Goal: Task Accomplishment & Management: Manage account settings

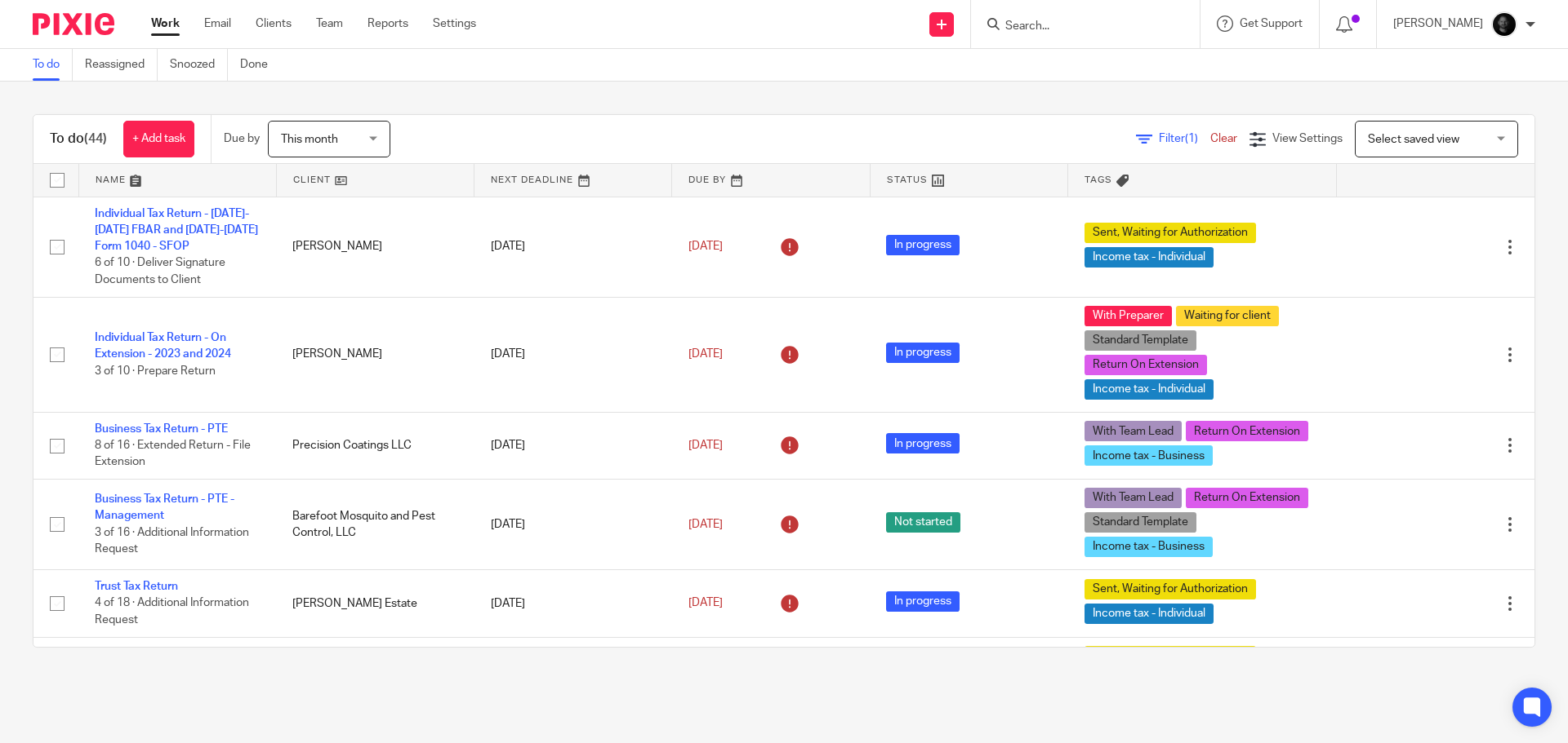
scroll to position [2840, 0]
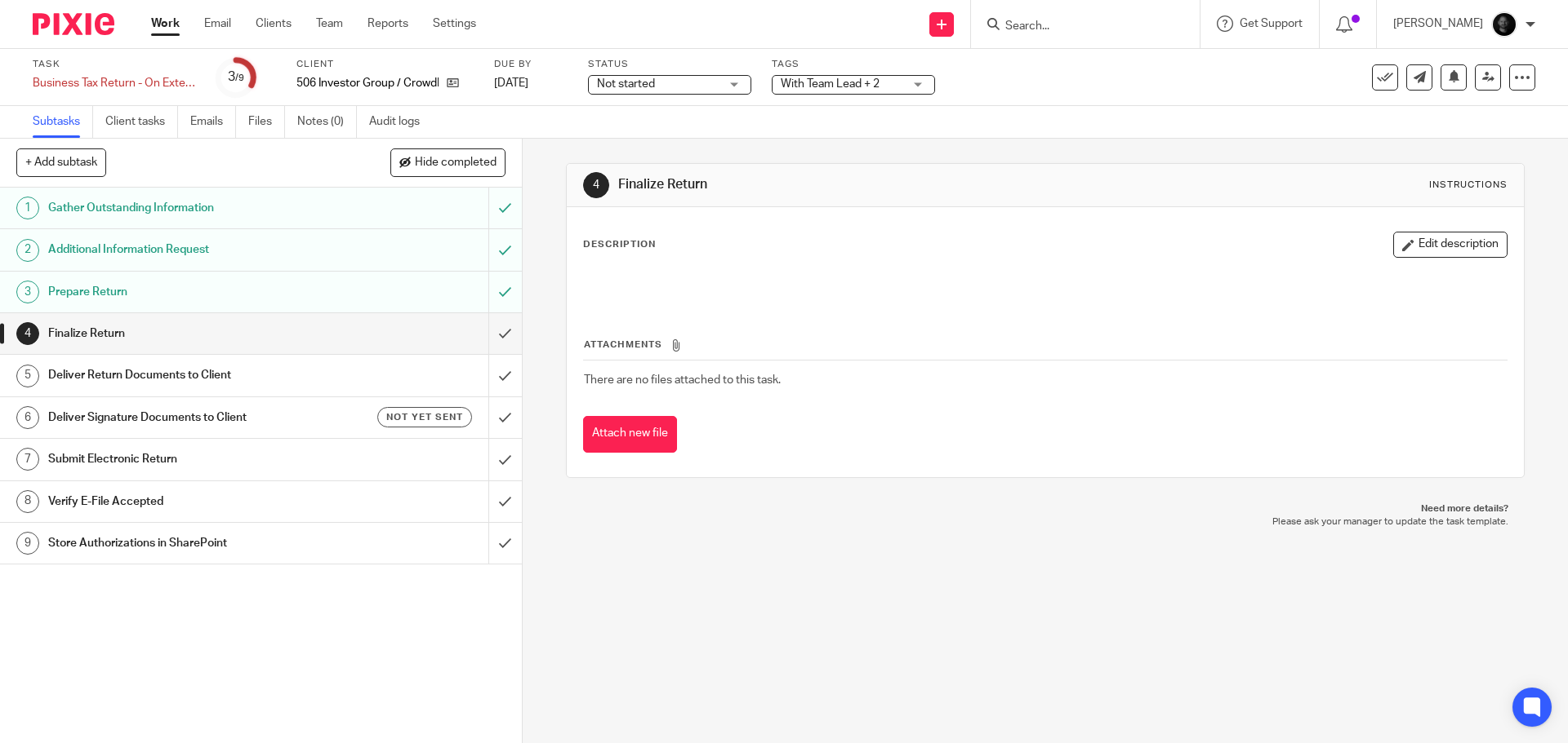
click at [835, 81] on span "With Team Lead + 2" at bounding box center [830, 84] width 99 height 11
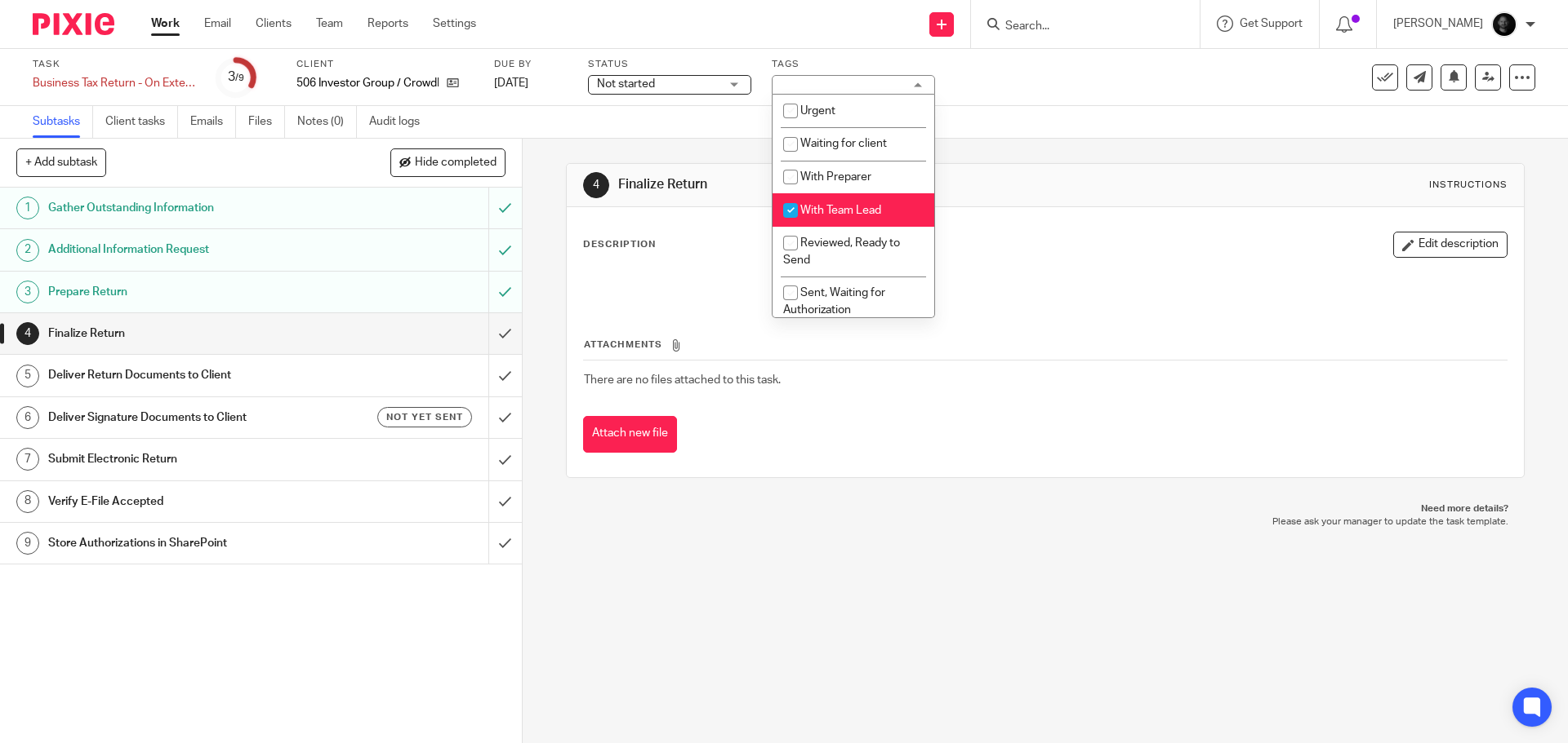
drag, startPoint x: 848, startPoint y: 203, endPoint x: 850, endPoint y: 225, distance: 22.1
click at [849, 203] on li "With Team Lead" at bounding box center [852, 210] width 161 height 33
checkbox input "false"
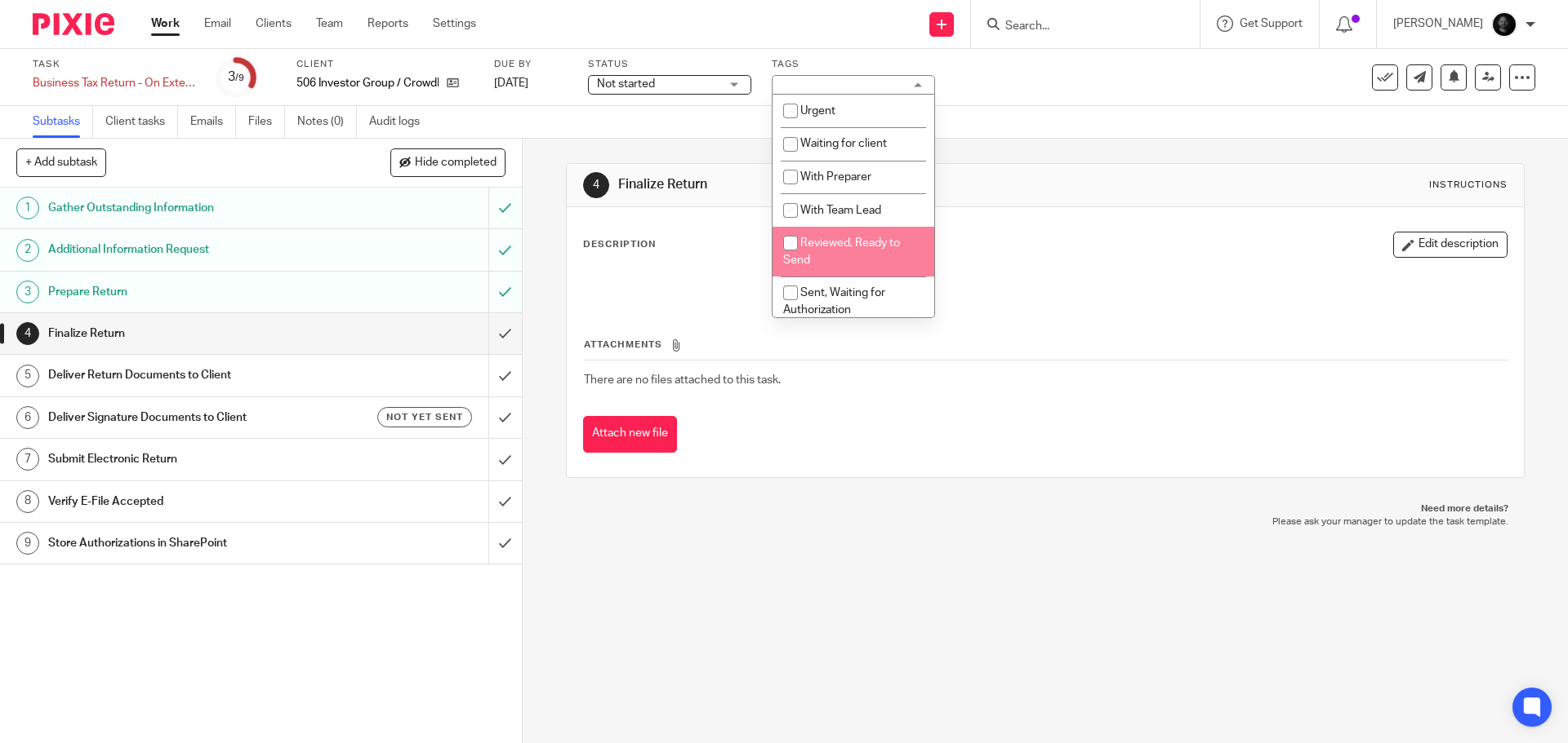
click at [848, 256] on li "Reviewed, Ready to Send" at bounding box center [852, 251] width 161 height 50
checkbox input "true"
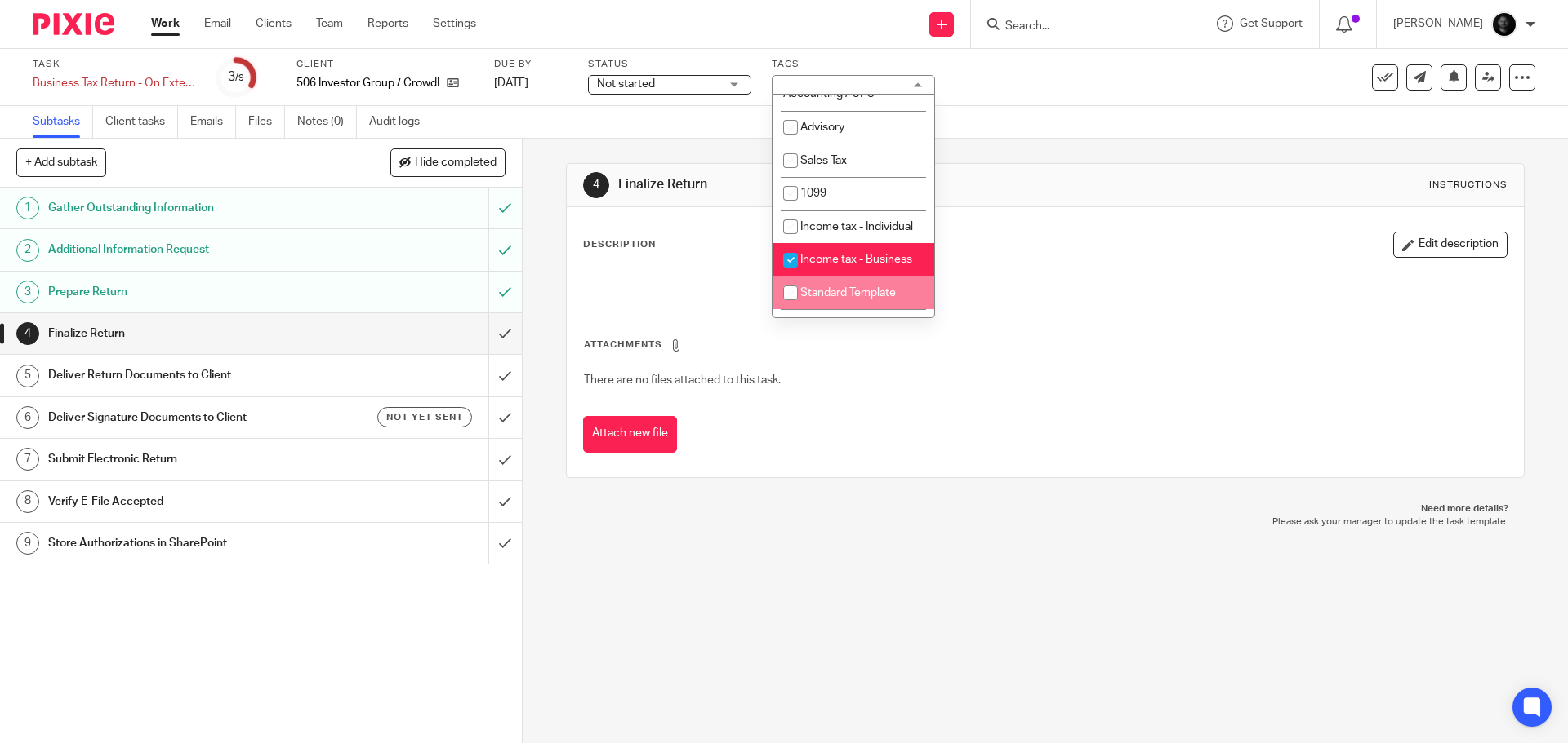
scroll to position [507, 0]
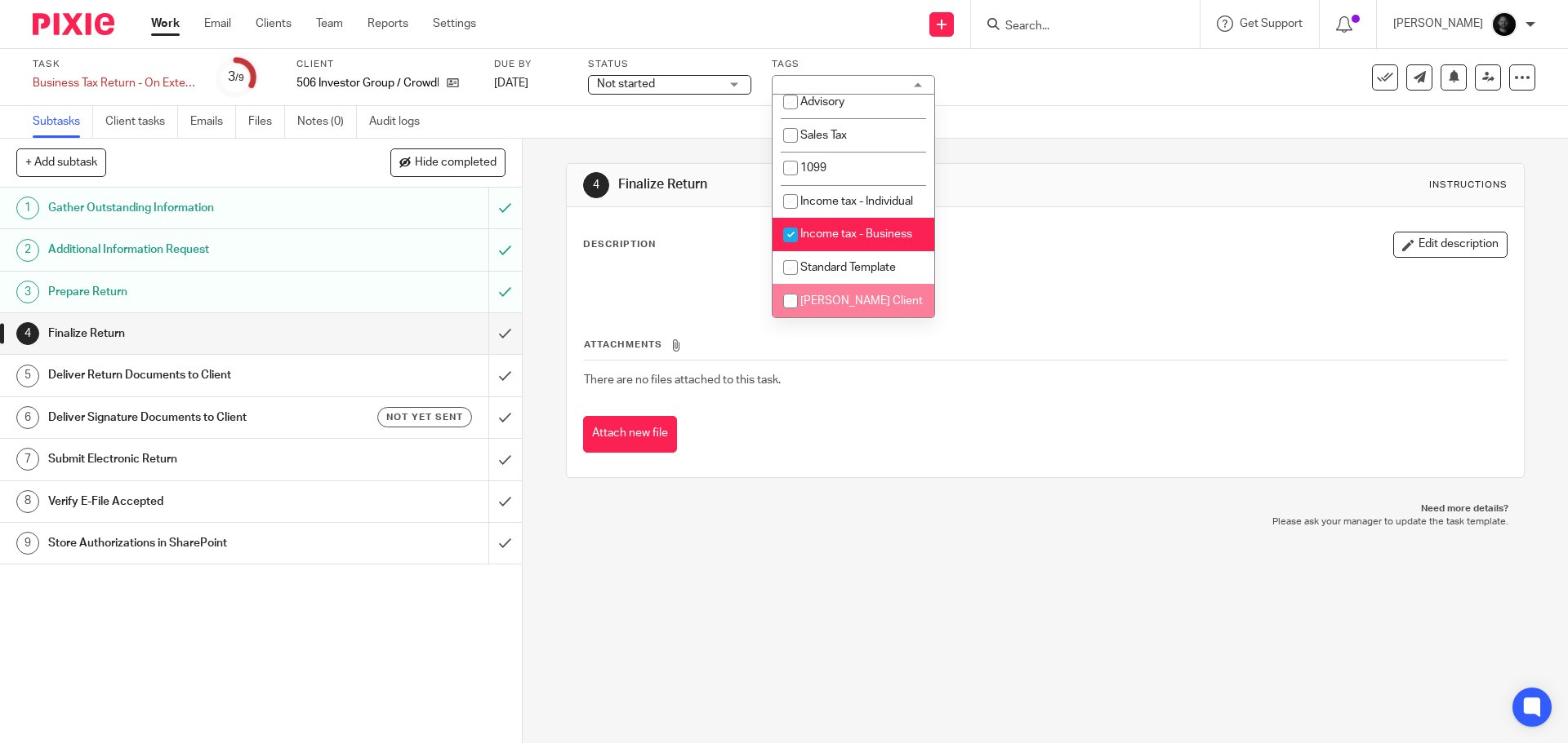
click at [707, 599] on div "4 Finalize Return Instructions Description Edit description Attachments There a…" at bounding box center [1045, 440] width 1045 height 604
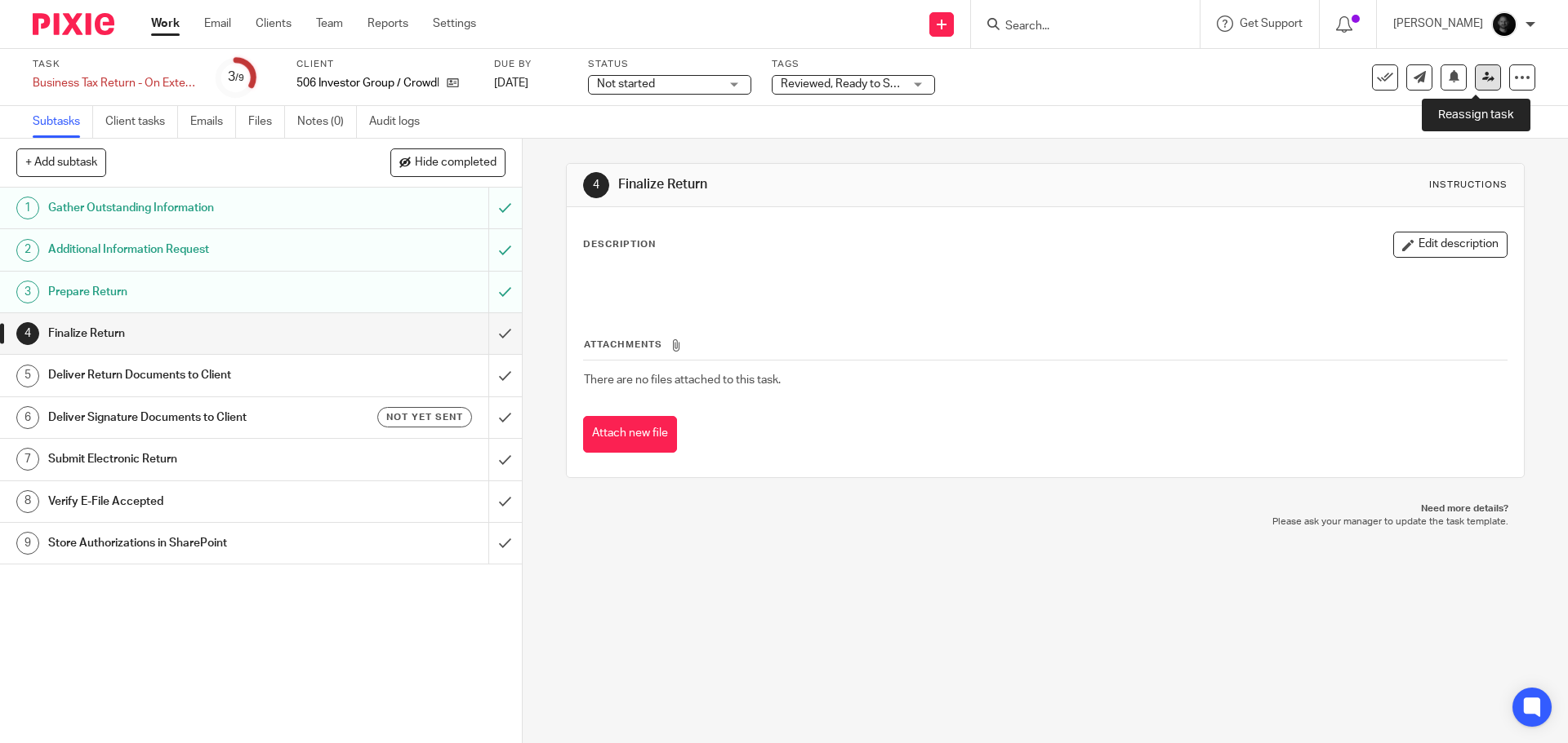
click at [1482, 74] on icon at bounding box center [1488, 77] width 12 height 12
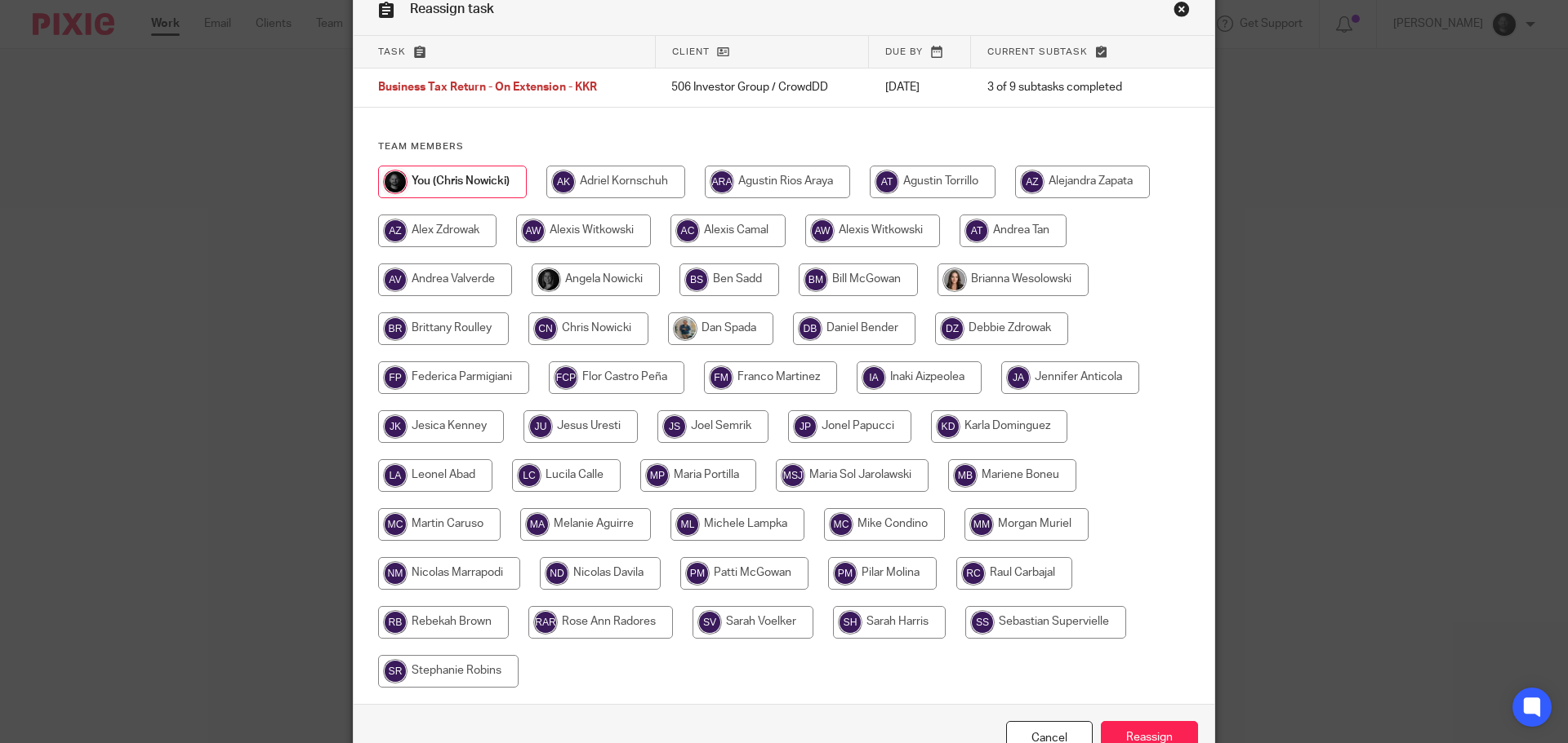
scroll to position [163, 0]
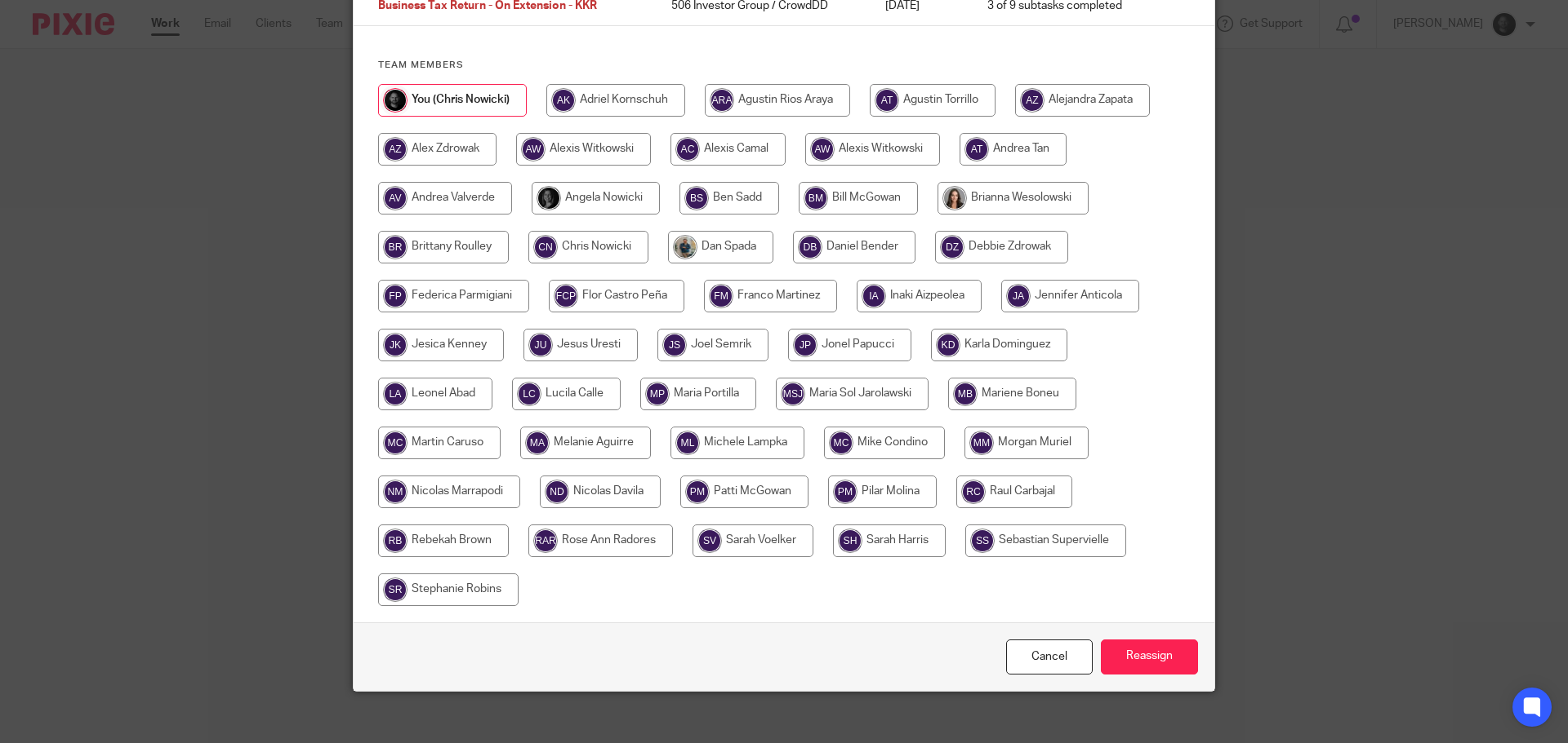
click at [1010, 438] on input "radio" at bounding box center [1026, 442] width 124 height 32
radio input "true"
click at [1155, 665] on input "Reassign" at bounding box center [1148, 658] width 97 height 35
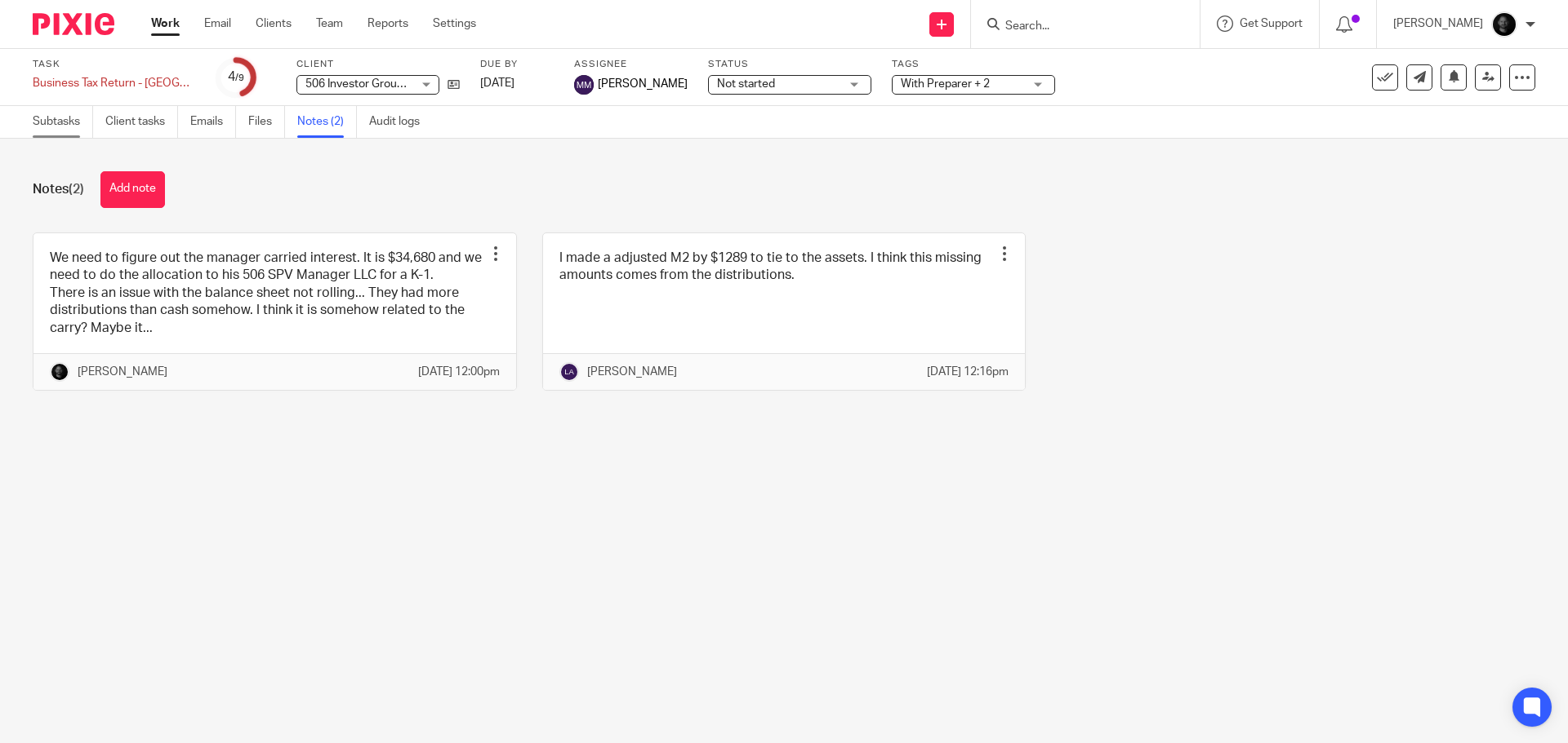
click at [77, 115] on link "Subtasks" at bounding box center [62, 122] width 60 height 31
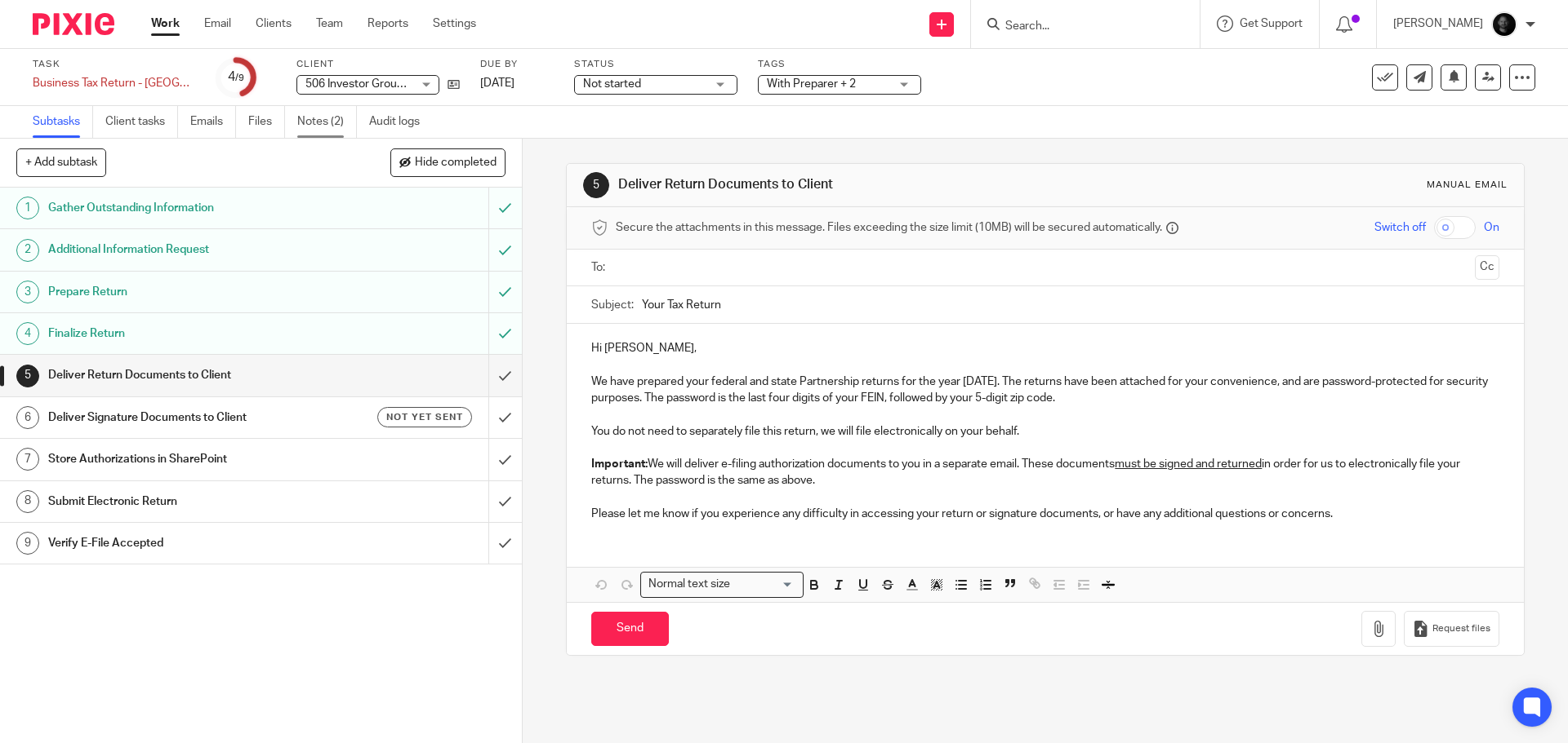
click at [323, 112] on link "Notes (2)" at bounding box center [327, 122] width 59 height 31
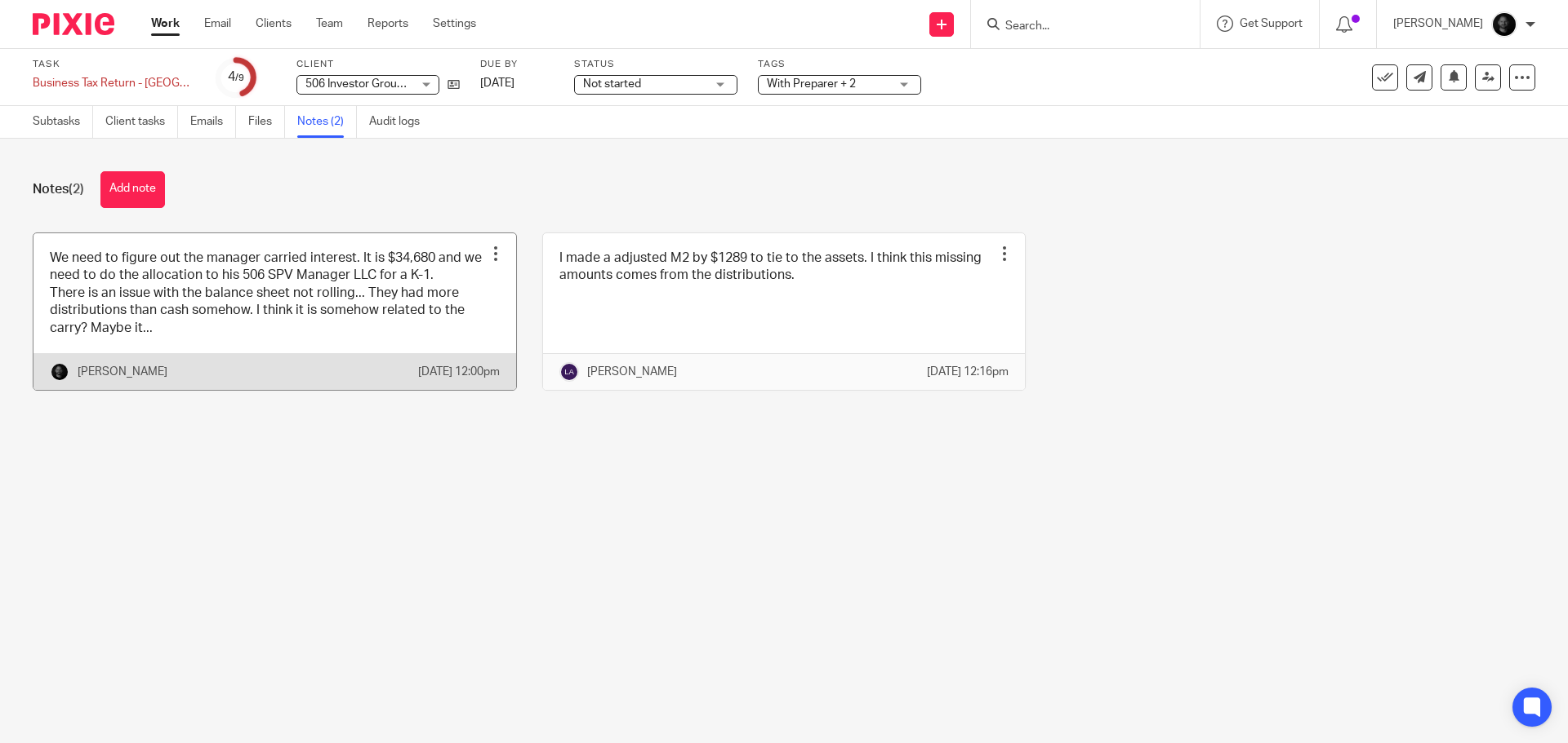
click at [286, 320] on link at bounding box center [274, 312] width 483 height 157
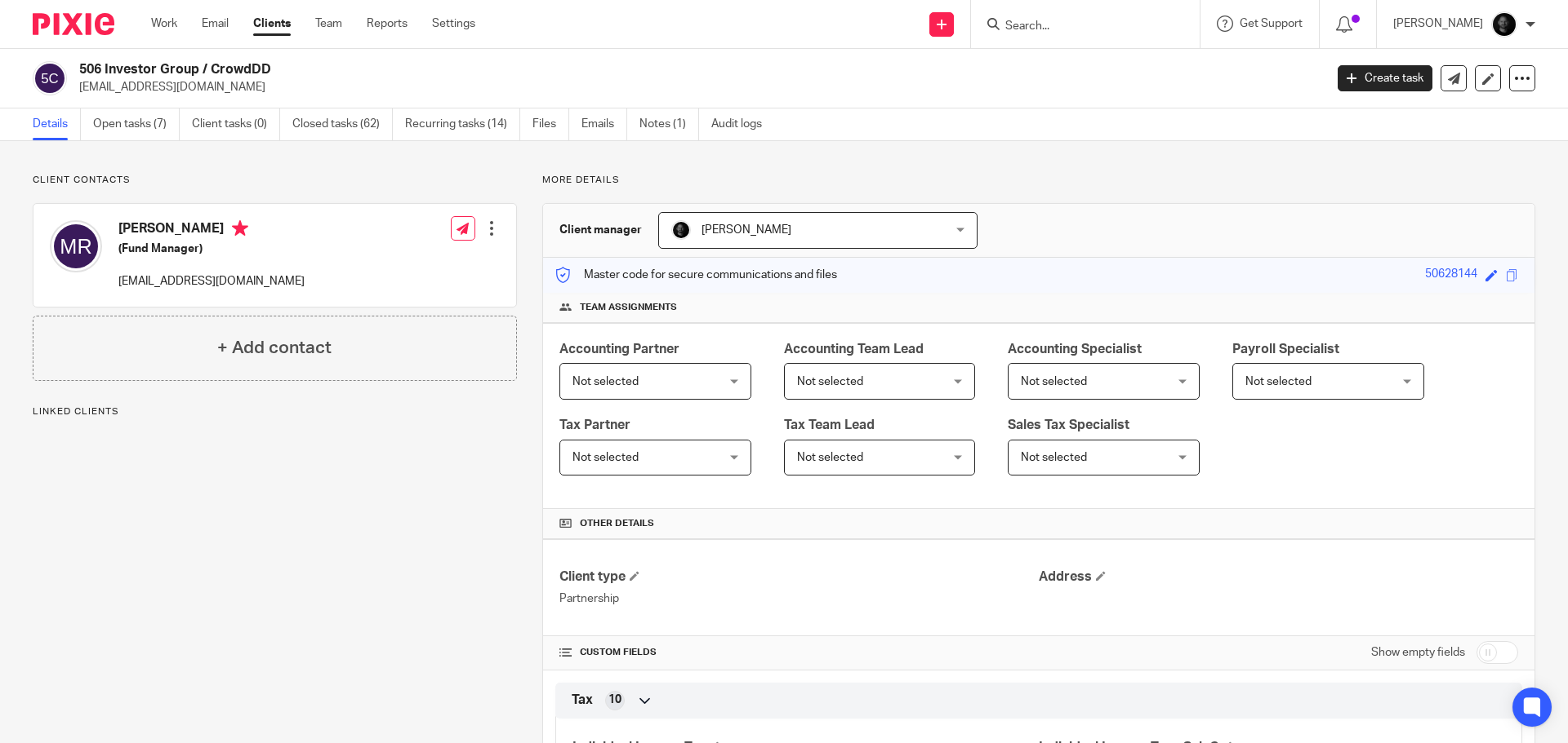
click at [85, 123] on ul "Details Open tasks (7) Client tasks (0) Closed tasks (62) Recurring tasks (14) …" at bounding box center [409, 124] width 754 height 31
click at [143, 127] on link "Open tasks (7)" at bounding box center [136, 124] width 86 height 31
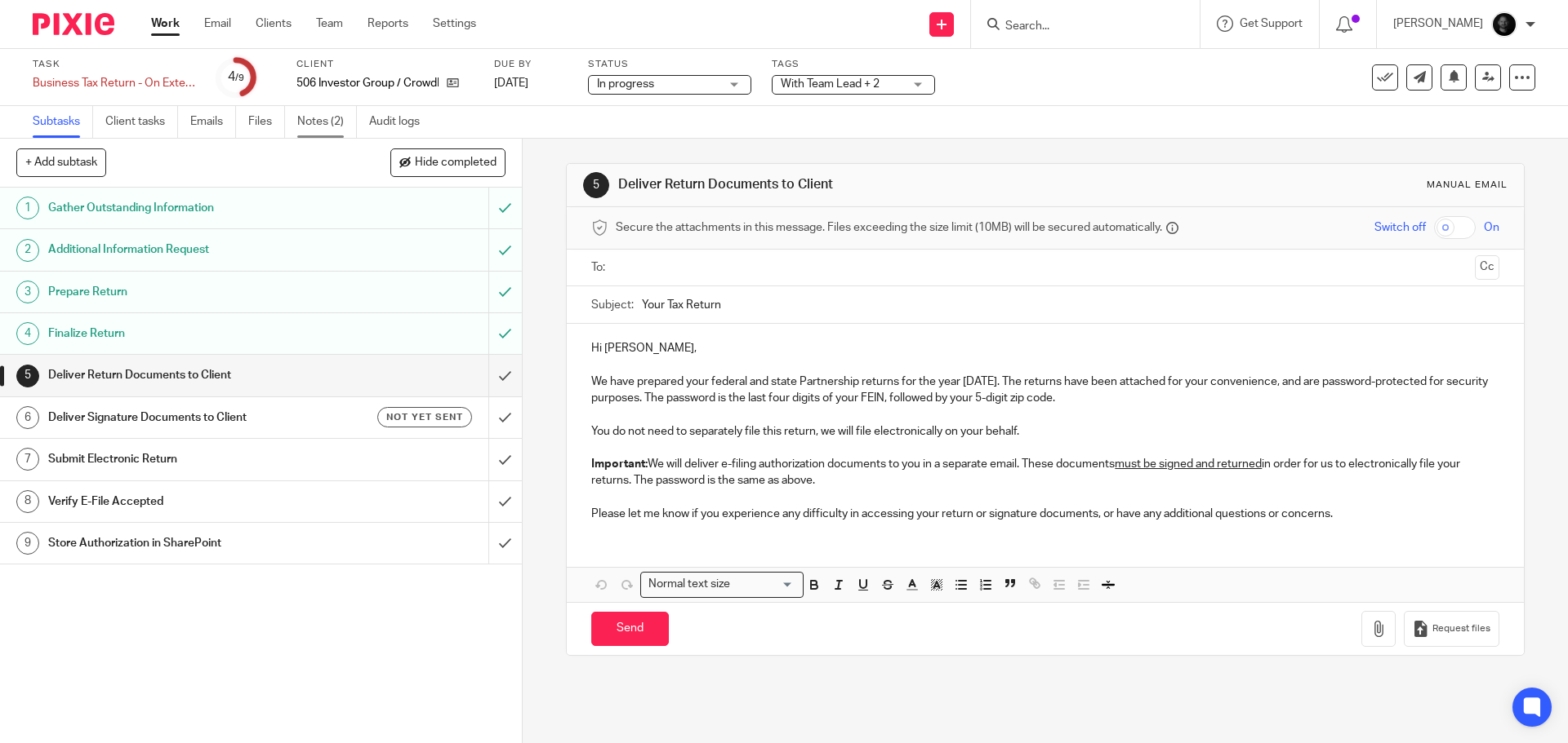
click at [318, 122] on link "Notes (2)" at bounding box center [327, 122] width 59 height 31
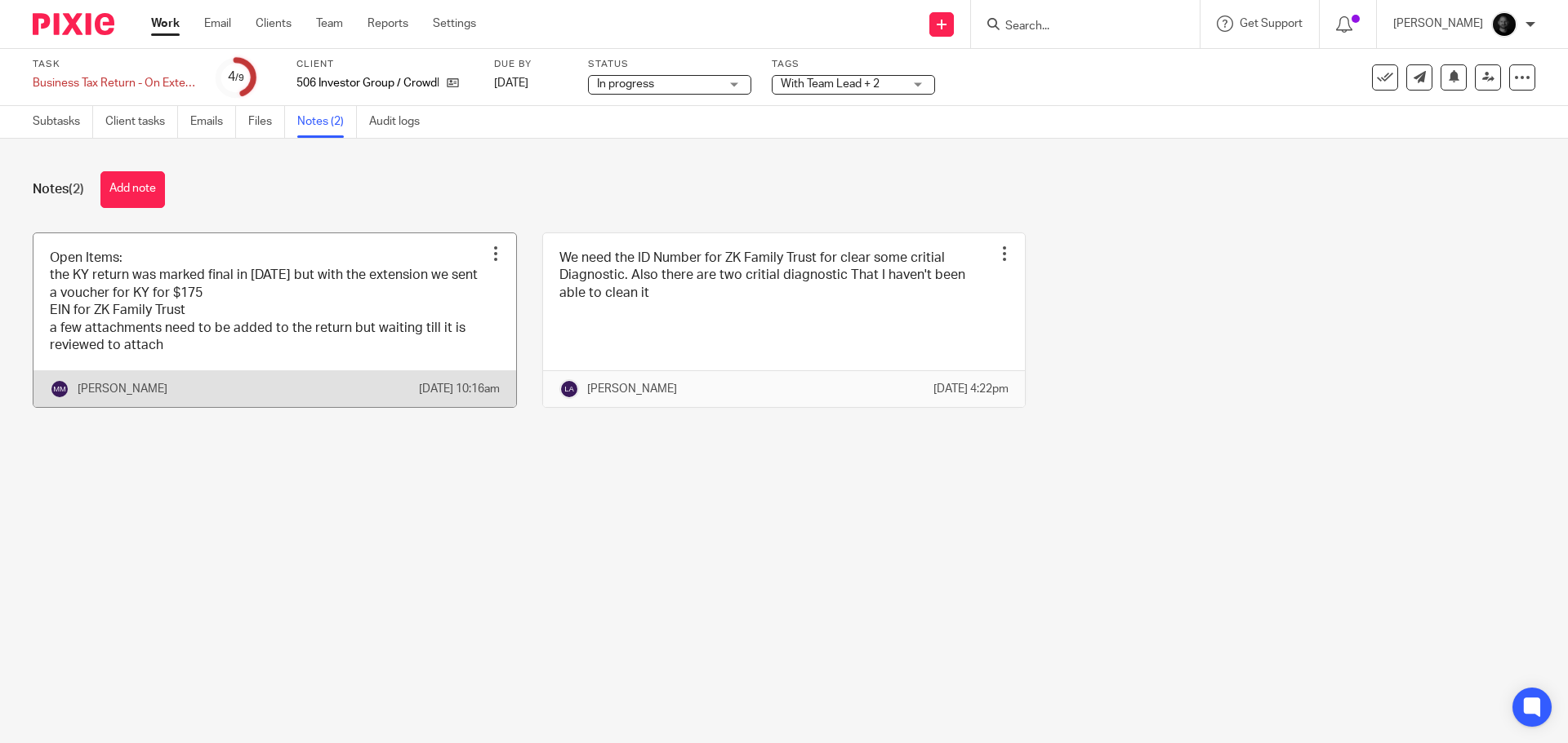
click at [294, 311] on link at bounding box center [274, 321] width 483 height 174
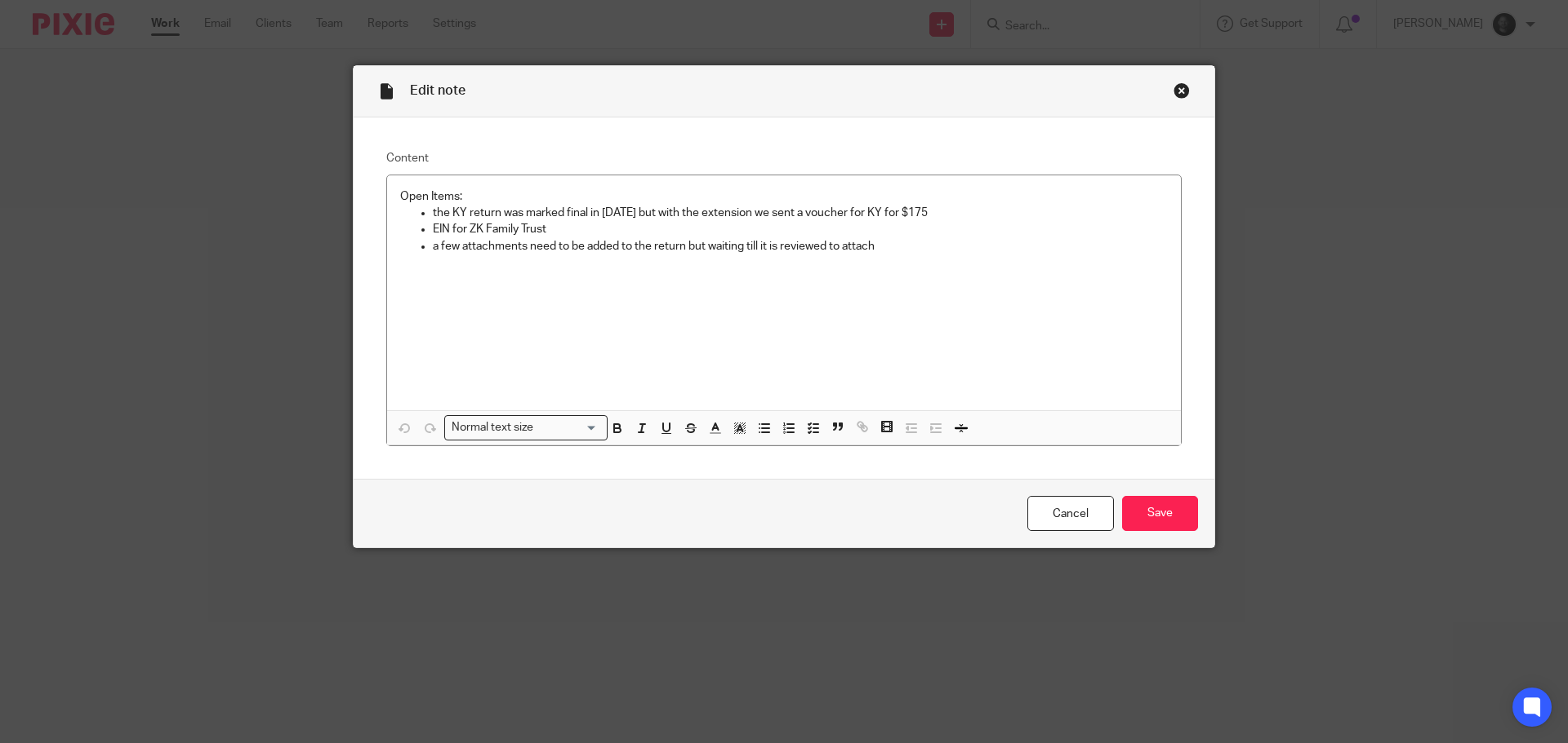
click at [1174, 95] on div "Close this dialog window" at bounding box center [1181, 91] width 17 height 17
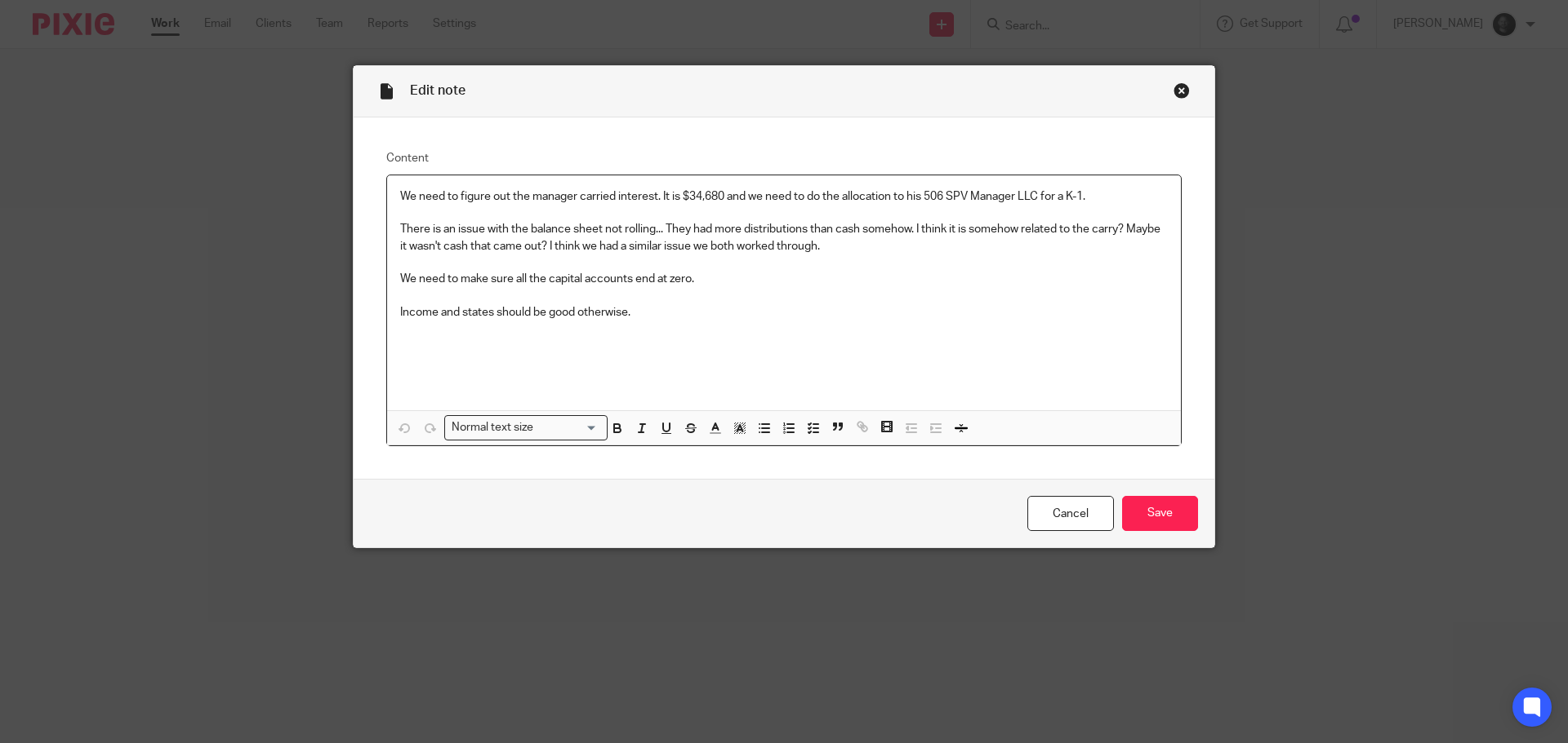
click at [1174, 94] on div "Close this dialog window" at bounding box center [1181, 91] width 17 height 17
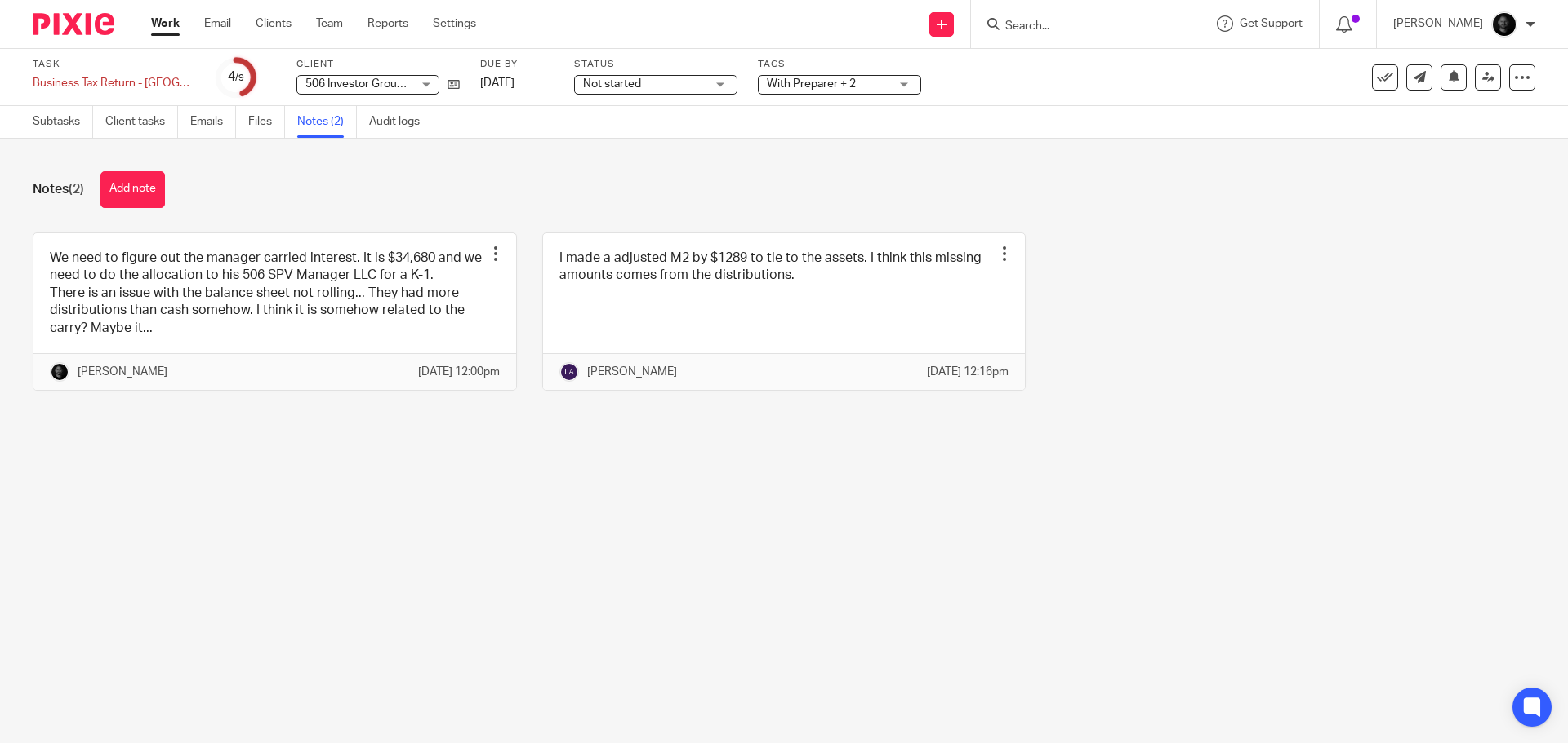
click at [401, 105] on div "Task Business Tax Return - [GEOGRAPHIC_DATA] Save Business Tax Return - [GEOGRA…" at bounding box center [784, 78] width 1568 height 58
click at [403, 120] on link "Audit logs" at bounding box center [401, 122] width 63 height 31
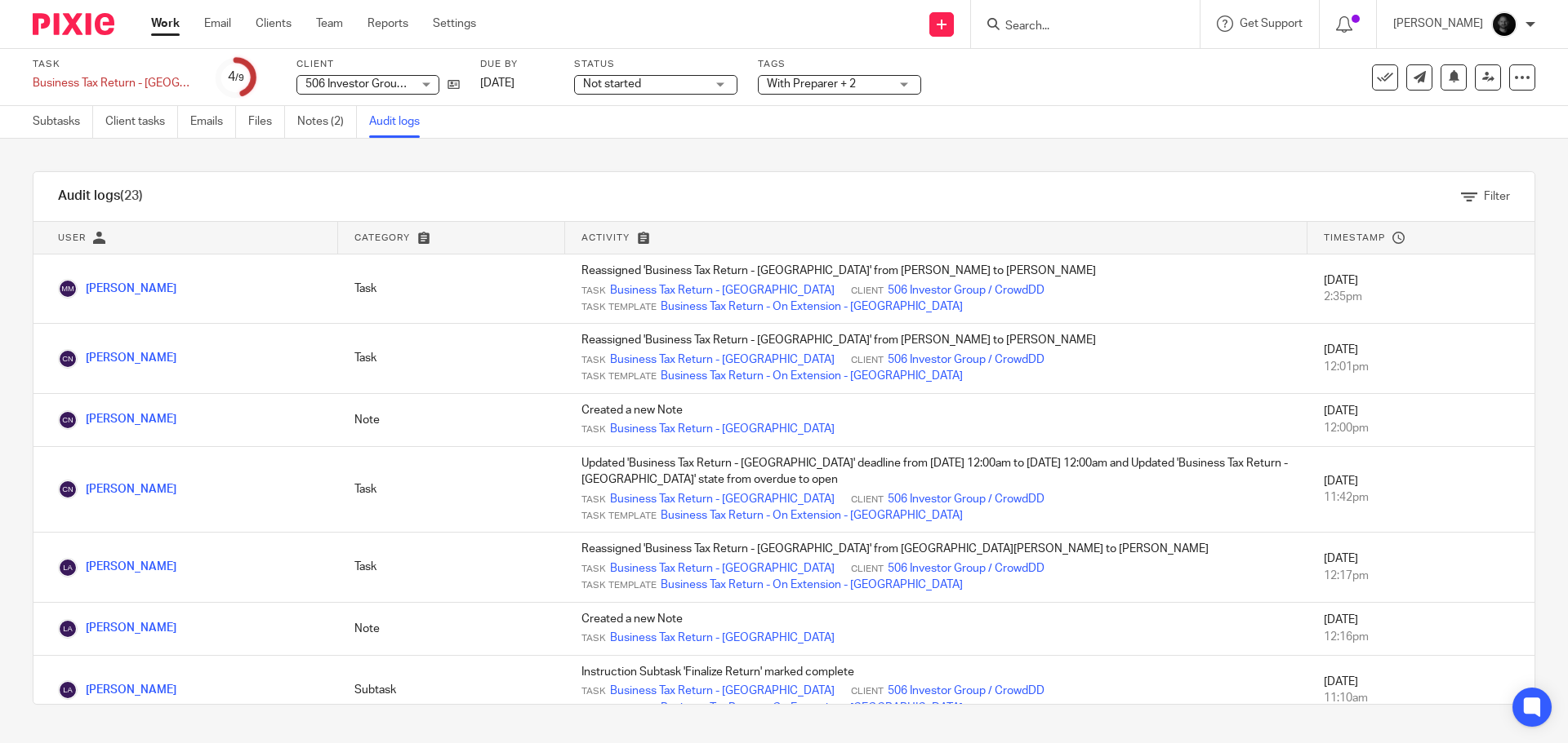
click at [760, 93] on div "With Preparer + 2" at bounding box center [839, 85] width 163 height 19
click at [1126, 127] on div "Subtasks Client tasks Emails Files Notes (2) Audit logs" at bounding box center [784, 122] width 1568 height 32
click at [67, 128] on link "Subtasks" at bounding box center [62, 122] width 60 height 31
